Goal: Find specific page/section: Find specific page/section

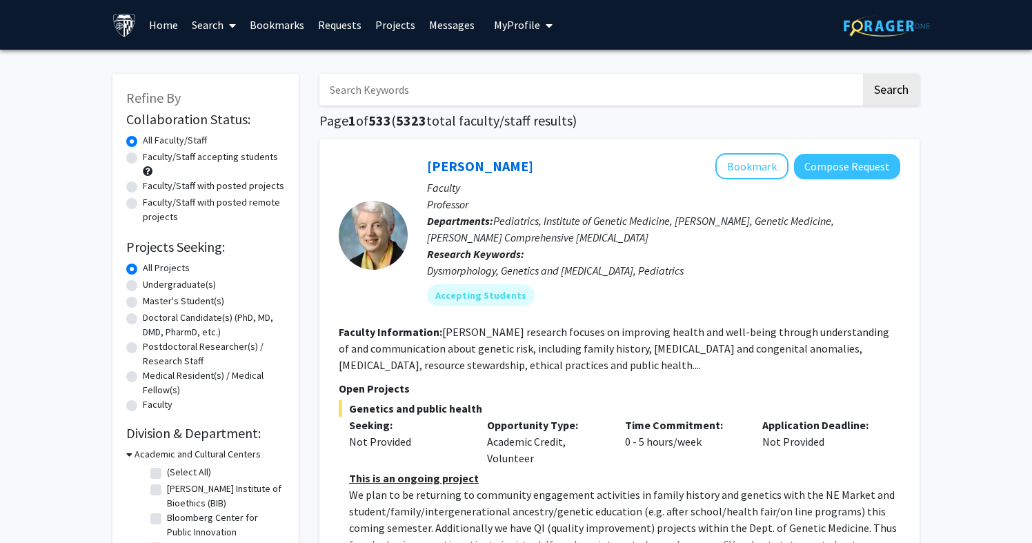
click at [567, 87] on input "Search Keywords" at bounding box center [590, 90] width 542 height 32
type input "[PERSON_NAME]"
click at [891, 92] on button "Search" at bounding box center [891, 90] width 57 height 32
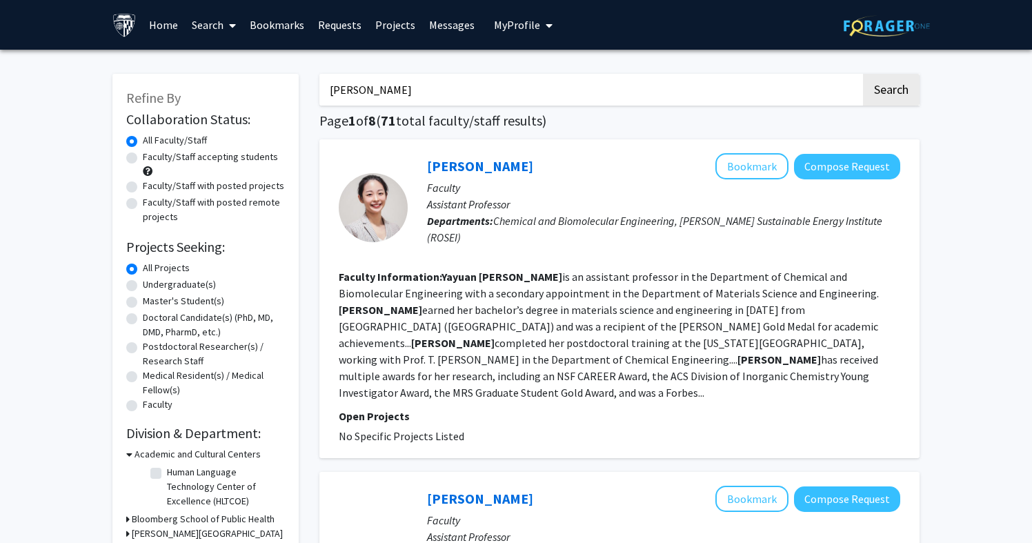
scroll to position [60, 0]
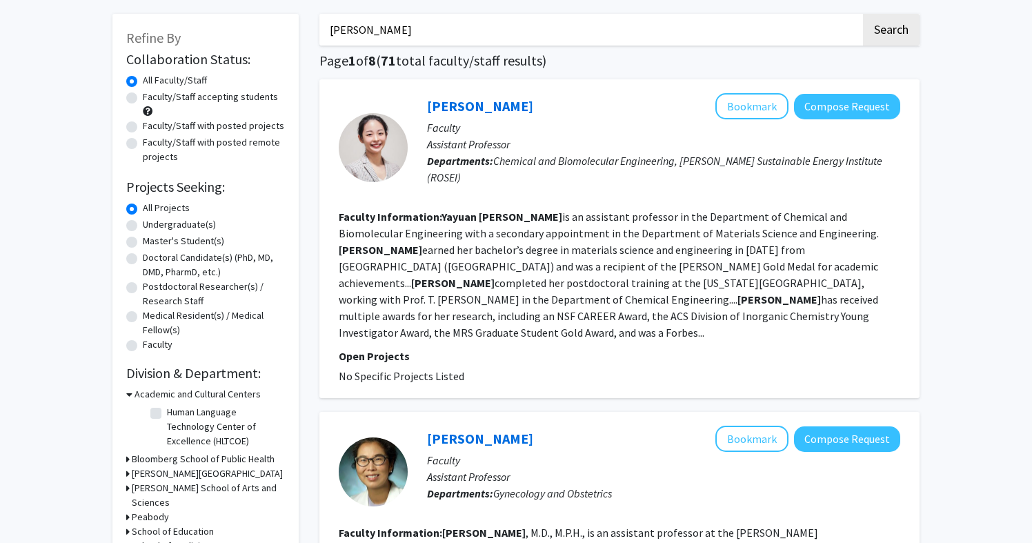
click at [469, 117] on div "[PERSON_NAME] Bookmark Compose Request" at bounding box center [663, 106] width 473 height 26
click at [470, 106] on link "[PERSON_NAME]" at bounding box center [480, 105] width 106 height 17
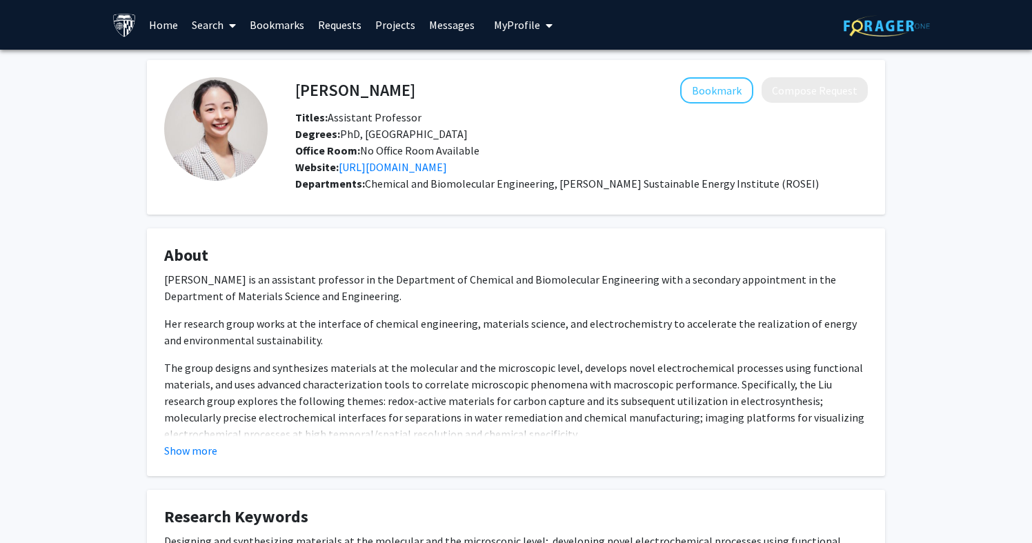
scroll to position [26, 0]
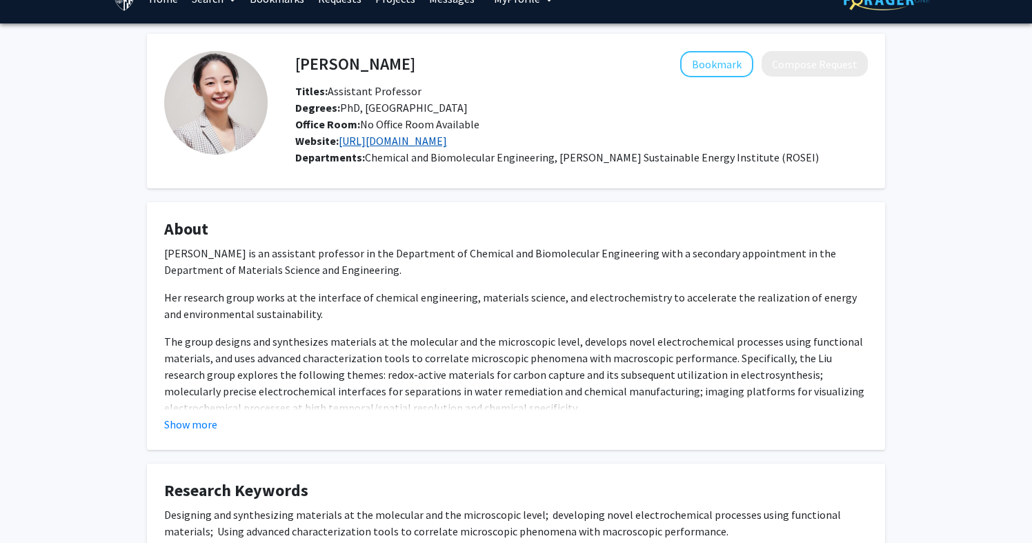
click at [446, 147] on link "[URL][DOMAIN_NAME]" at bounding box center [393, 141] width 108 height 14
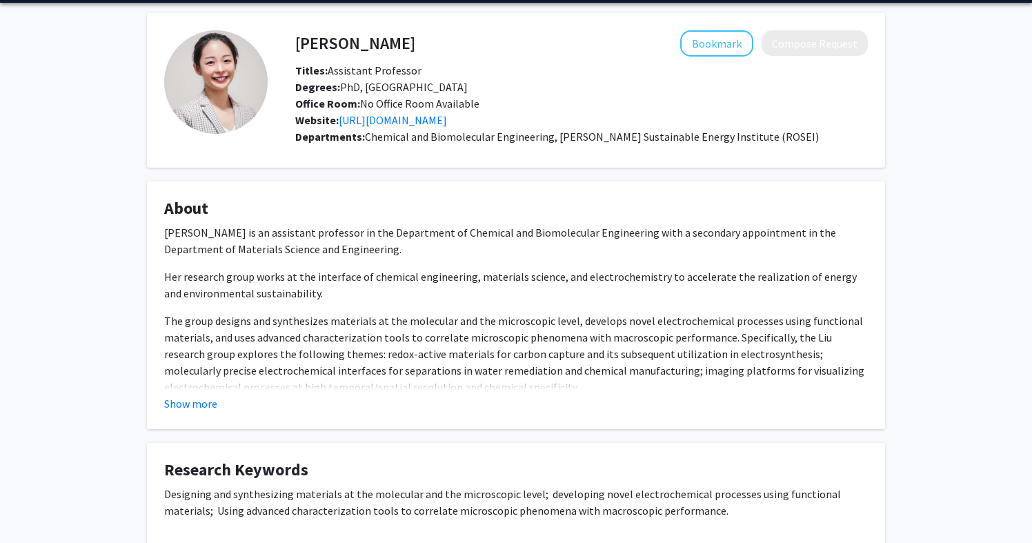
scroll to position [52, 0]
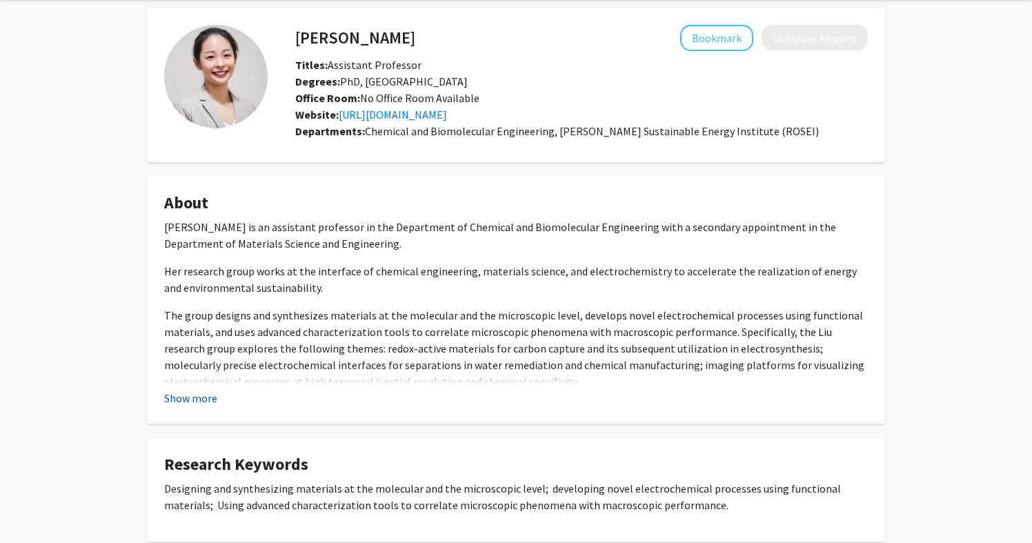
click at [211, 397] on button "Show more" at bounding box center [190, 398] width 53 height 17
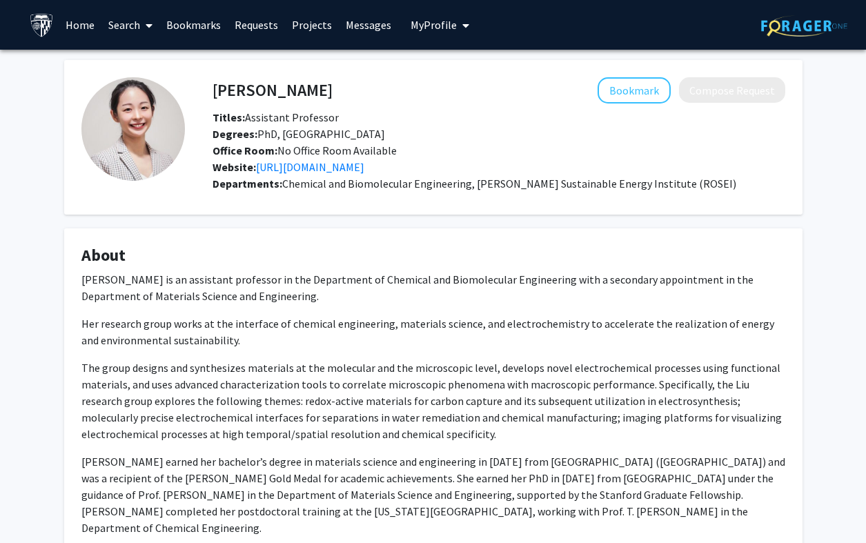
scroll to position [0, 0]
